Goal: Task Accomplishment & Management: Use online tool/utility

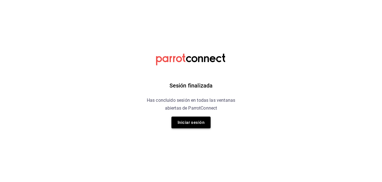
click at [196, 122] on button "Iniciar sesión" at bounding box center [190, 122] width 39 height 12
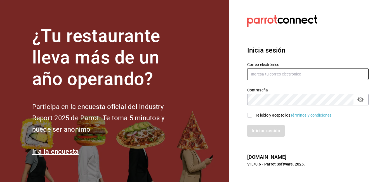
type input "[EMAIL_ADDRESS][DOMAIN_NAME]"
click at [249, 115] on input "He leído y acepto los Términos y condiciones." at bounding box center [249, 115] width 5 height 5
checkbox input "true"
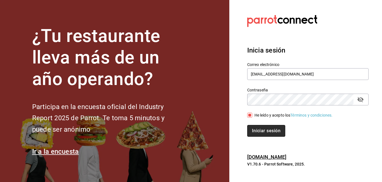
click at [255, 127] on button "Iniciar sesión" at bounding box center [266, 131] width 38 height 12
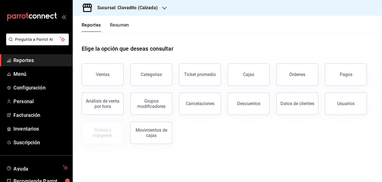
click at [151, 9] on h3 "Sucursal: Clavadito (Calzada)" at bounding box center [125, 7] width 65 height 7
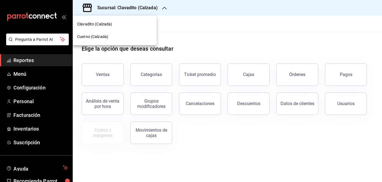
click at [96, 35] on span "Cuerno (Calzada)" at bounding box center [92, 37] width 31 height 6
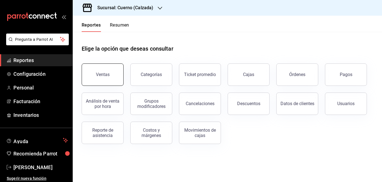
click at [103, 73] on div "Ventas" at bounding box center [103, 74] width 14 height 5
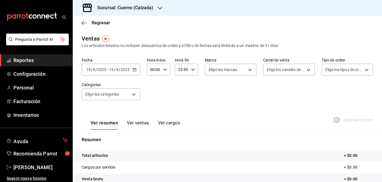
click at [134, 69] on \(Stroke\) "button" at bounding box center [134, 69] width 3 height 0
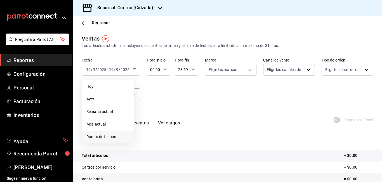
click at [101, 136] on span "Rango de fechas" at bounding box center [107, 137] width 43 height 6
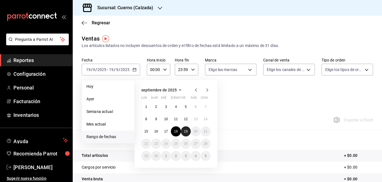
click at [185, 131] on abbr "19" at bounding box center [186, 131] width 4 height 4
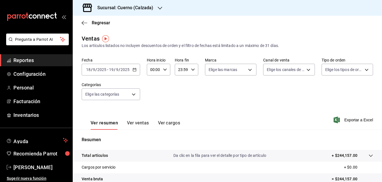
click at [153, 69] on input "00:00" at bounding box center [154, 69] width 14 height 11
click at [153, 69] on div at bounding box center [191, 91] width 382 height 182
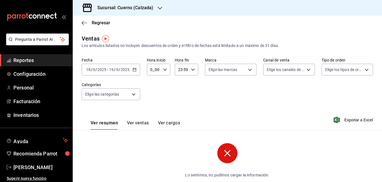
click at [153, 69] on input "0_:00" at bounding box center [154, 69] width 14 height 11
click at [153, 69] on div at bounding box center [191, 91] width 382 height 182
type input "05:00"
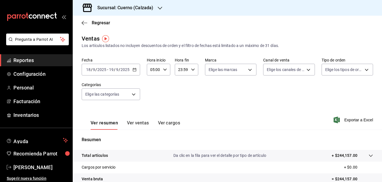
click at [179, 70] on input "23:59" at bounding box center [182, 69] width 14 height 11
click at [179, 70] on div at bounding box center [191, 91] width 382 height 182
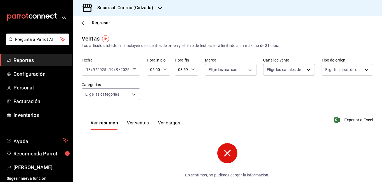
click at [182, 70] on input "03:59" at bounding box center [182, 69] width 14 height 11
click at [179, 110] on span "05" at bounding box center [179, 110] width 3 height 4
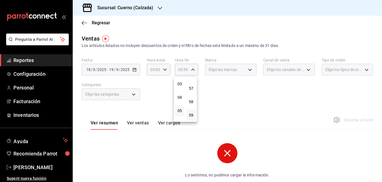
click at [185, 69] on div at bounding box center [191, 91] width 382 height 182
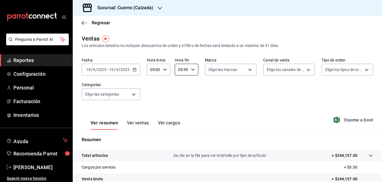
click at [184, 69] on input "05:59" at bounding box center [182, 69] width 14 height 11
click at [184, 69] on div at bounding box center [191, 91] width 382 height 182
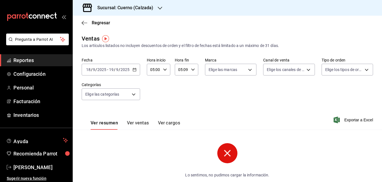
click at [186, 69] on input "05:09" at bounding box center [182, 69] width 14 height 11
click at [186, 69] on div at bounding box center [191, 91] width 382 height 182
type input "05:00"
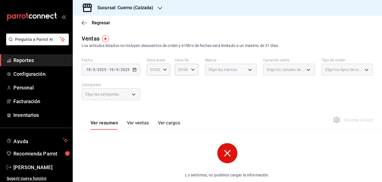
click at [234, 73] on div "Elige las marcas" at bounding box center [230, 70] width 51 height 12
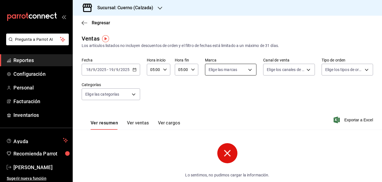
click at [243, 72] on body "Pregunta a Parrot AI Reportes Configuración Personal Facturación Inventarios Ay…" at bounding box center [191, 91] width 382 height 182
click at [227, 108] on span "Cuerno - Calzada" at bounding box center [235, 110] width 33 height 6
type input "b7ae777b-2dfc-42e0-9650-6cefdf37a424"
checkbox input "true"
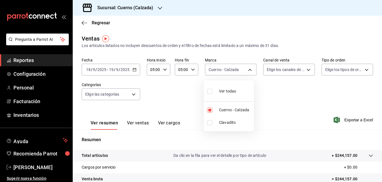
click at [288, 70] on div at bounding box center [191, 91] width 382 height 182
click at [288, 70] on body "Pregunta a Parrot AI Reportes Configuración Personal Facturación Inventarios Ay…" at bounding box center [191, 91] width 382 height 182
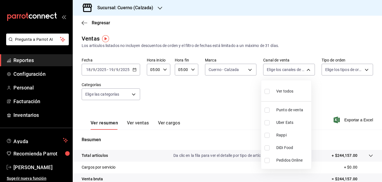
click at [284, 93] on span "Ver todos" at bounding box center [284, 91] width 17 height 6
type input "PARROT,UBER_EATS,RAPPI,DIDI_FOOD,ONLINE"
checkbox input "true"
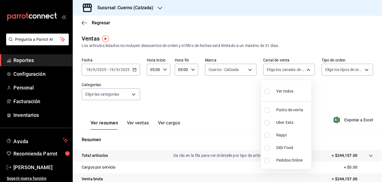
checkbox input "true"
click at [333, 69] on div at bounding box center [191, 91] width 382 height 182
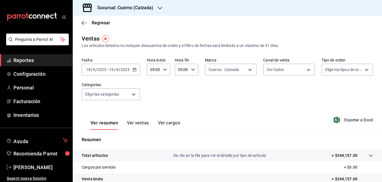
click at [333, 69] on body "Pregunta a Parrot AI Reportes Configuración Personal Facturación Inventarios Ay…" at bounding box center [191, 91] width 382 height 182
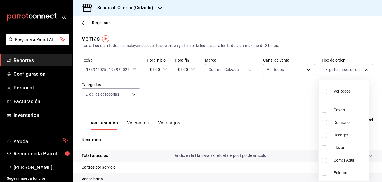
click at [335, 96] on div "Ver todos" at bounding box center [336, 91] width 29 height 12
type input "45550569-3ed2-40ec-865f-a78a43aad0fb,ed9744db-0daf-4564-a5b3-b3442505d928,23f9e…"
checkbox input "true"
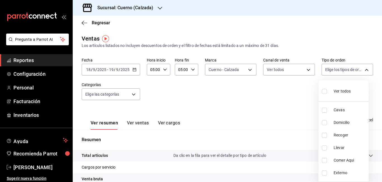
checkbox input "true"
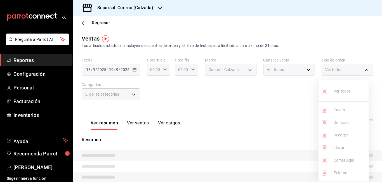
click at [262, 99] on div at bounding box center [191, 91] width 382 height 182
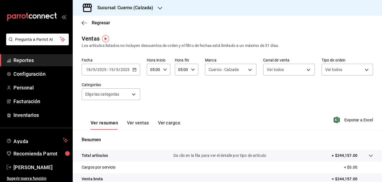
click at [262, 99] on div "Fecha [DATE] [DATE] - [DATE] [DATE] Hora inicio 05:00 Hora inicio Hora fin 05:0…" at bounding box center [227, 82] width 291 height 49
click at [342, 120] on span "Exportar a Excel" at bounding box center [353, 119] width 38 height 7
click at [21, 58] on span "Reportes" at bounding box center [40, 60] width 54 height 8
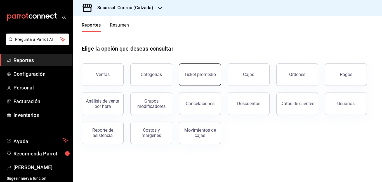
click at [207, 73] on div "Ticket promedio" at bounding box center [200, 74] width 32 height 5
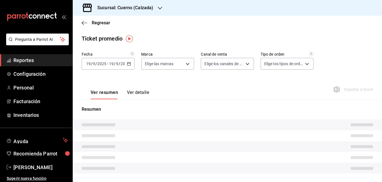
type input "b7ae777b-2dfc-42e0-9650-6cefdf37a424,c000f1c0-fb9f-4016-8e6a-f0d1e83e893d"
type input "PARROT,UBER_EATS,RAPPI,DIDI_FOOD,ONLINE"
type input "45550569-3ed2-40ec-865f-a78a43aad0fb,ed9744db-0daf-4564-a5b3-b3442505d928,23f9e…"
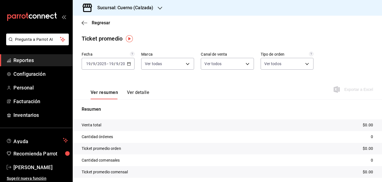
click at [128, 63] on icon "button" at bounding box center [129, 64] width 4 height 4
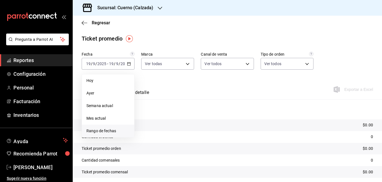
click at [98, 132] on span "Rango de fechas" at bounding box center [107, 131] width 43 height 6
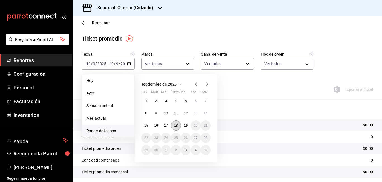
click at [175, 123] on abbr "18" at bounding box center [176, 125] width 4 height 4
click at [184, 124] on abbr "19" at bounding box center [186, 125] width 4 height 4
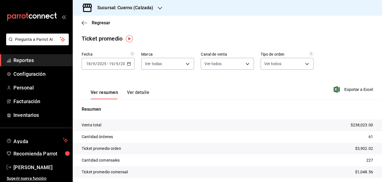
click at [278, 89] on div "Ver resumen Ver detalle Exportar a Excel" at bounding box center [227, 87] width 309 height 23
click at [127, 64] on icon "button" at bounding box center [129, 64] width 4 height 4
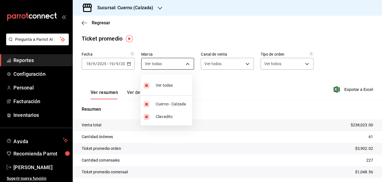
click at [185, 63] on body "Pregunta a Parrot AI Reportes Configuración Personal Facturación Inventarios Ay…" at bounding box center [191, 91] width 382 height 182
click at [160, 114] on span "Clavadito" at bounding box center [173, 117] width 34 height 6
type input "b7ae777b-2dfc-42e0-9650-6cefdf37a424"
checkbox input "false"
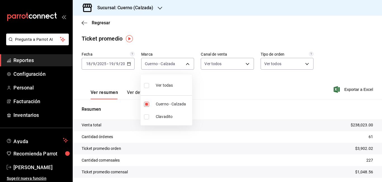
click at [234, 84] on div at bounding box center [191, 91] width 382 height 182
click at [27, 60] on span "Reportes" at bounding box center [40, 60] width 54 height 8
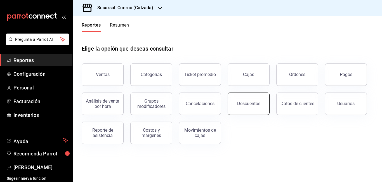
click at [252, 99] on button "Descuentos" at bounding box center [248, 103] width 42 height 22
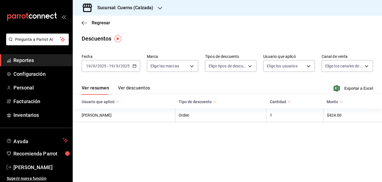
click at [133, 66] on icon "button" at bounding box center [134, 66] width 4 height 4
drag, startPoint x: 141, startPoint y: 65, endPoint x: 133, endPoint y: 66, distance: 7.9
click at [133, 66] on icon "button" at bounding box center [134, 66] width 4 height 4
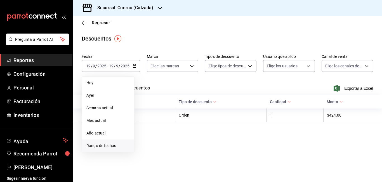
click at [99, 144] on span "Rango de fechas" at bounding box center [107, 146] width 43 height 6
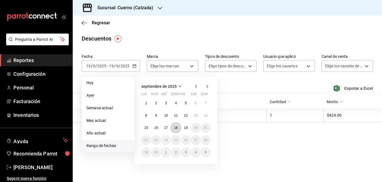
click at [178, 126] on button "18" at bounding box center [176, 128] width 10 height 10
click at [185, 127] on abbr "19" at bounding box center [186, 128] width 4 height 4
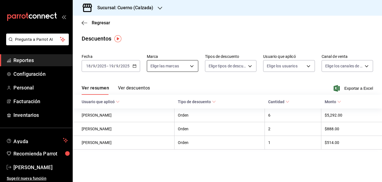
click at [179, 66] on body "Pregunta a Parrot AI Reportes Configuración Personal Facturación Inventarios Ay…" at bounding box center [191, 91] width 382 height 182
click at [176, 110] on li "Cuerno - Calzada" at bounding box center [172, 106] width 51 height 13
type input "b7ae777b-2dfc-42e0-9650-6cefdf37a424"
checkbox input "true"
click at [251, 65] on div at bounding box center [191, 91] width 382 height 182
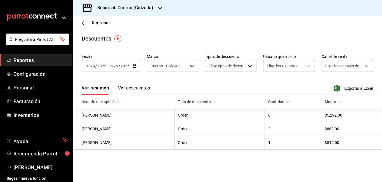
click at [251, 65] on body "Pregunta a Parrot AI Reportes Configuración Personal Facturación Inventarios Ay…" at bounding box center [191, 91] width 382 height 182
click at [224, 84] on span "Orden" at bounding box center [237, 85] width 37 height 6
type input "ORDER"
checkbox input "true"
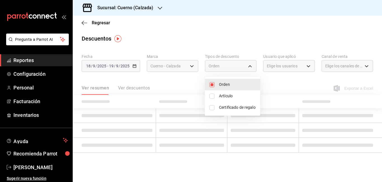
click at [219, 97] on span "Artículo" at bounding box center [237, 96] width 37 height 6
click at [219, 108] on span "Certificado de regalo" at bounding box center [237, 107] width 37 height 6
type input "ORDER,CARD_REWARD"
checkbox input "false"
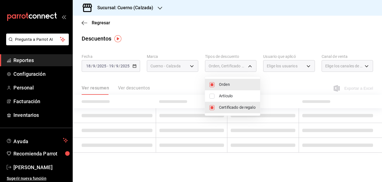
checkbox input "true"
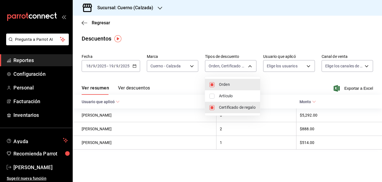
click at [280, 84] on div at bounding box center [191, 91] width 382 height 182
click at [247, 67] on body "Pregunta a Parrot AI Reportes Configuración Personal Facturación Inventarios Ay…" at bounding box center [191, 91] width 382 height 182
click at [223, 94] on span "Artículo" at bounding box center [237, 96] width 37 height 6
type input "ORDER,CARD_REWARD,ORDER_ITEM"
checkbox input "true"
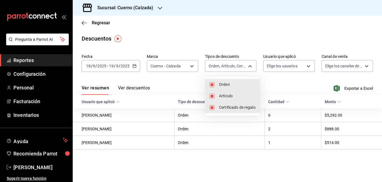
click at [281, 82] on div at bounding box center [191, 91] width 382 height 182
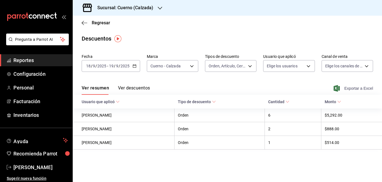
click at [342, 87] on span "Exportar a Excel" at bounding box center [353, 88] width 38 height 7
